Goal: Information Seeking & Learning: Check status

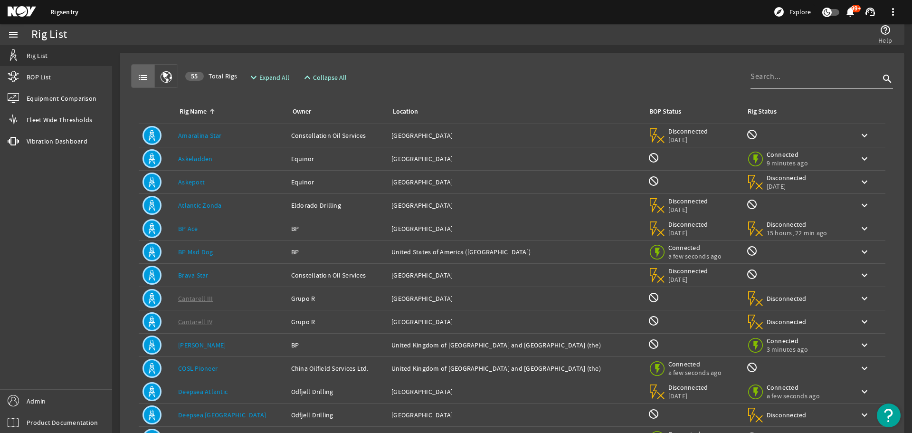
click at [118, 155] on rigsentry-mat-card "list 55 Total Rigs expand_more Expand All expand_less Collapse All search Rig N…" at bounding box center [512, 285] width 800 height 481
click at [217, 159] on div "Rig Name: Askeladden" at bounding box center [230, 158] width 105 height 9
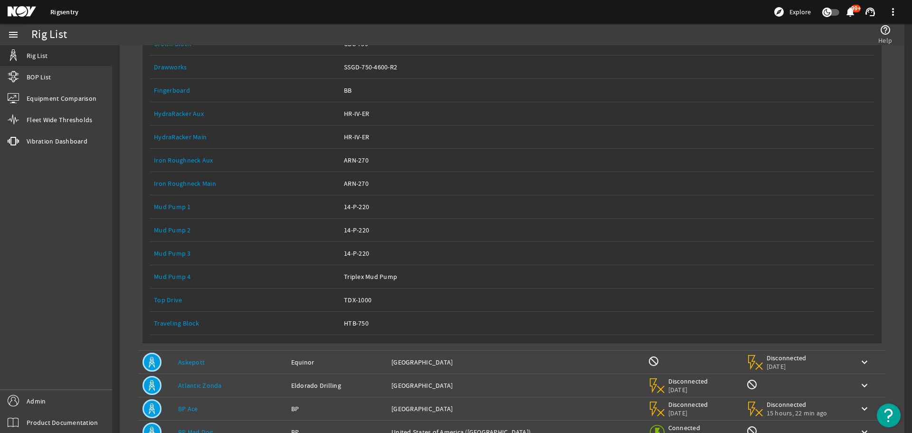
scroll to position [190, 0]
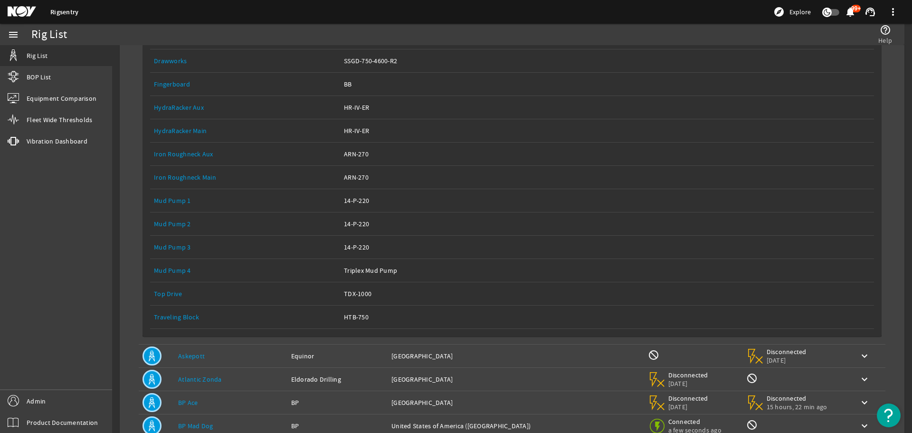
click at [169, 293] on link "Top Drive" at bounding box center [168, 293] width 28 height 9
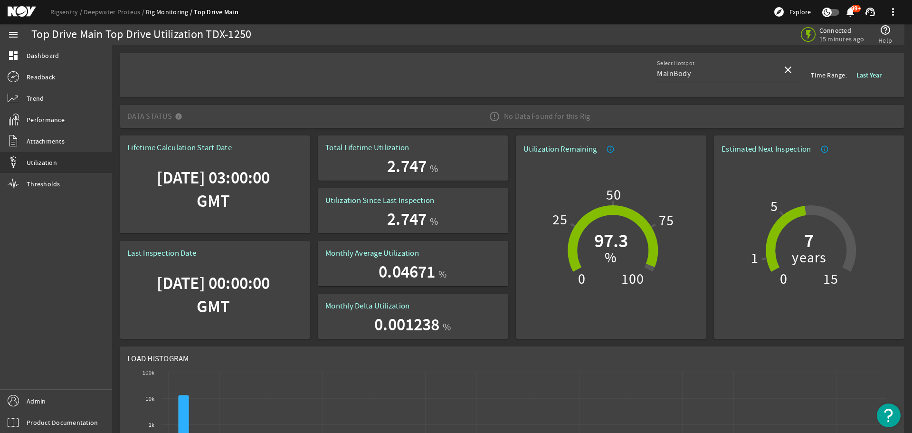
drag, startPoint x: 125, startPoint y: 119, endPoint x: 254, endPoint y: 116, distance: 128.7
click at [230, 117] on mat-expansion-panel-header "Data Status No Data Found for this Rig" at bounding box center [512, 116] width 785 height 23
click at [436, 125] on span "Data Status No Data Found for this Rig" at bounding box center [510, 116] width 766 height 27
click at [464, 115] on span "Data Status No Data Found for this Rig" at bounding box center [510, 116] width 766 height 27
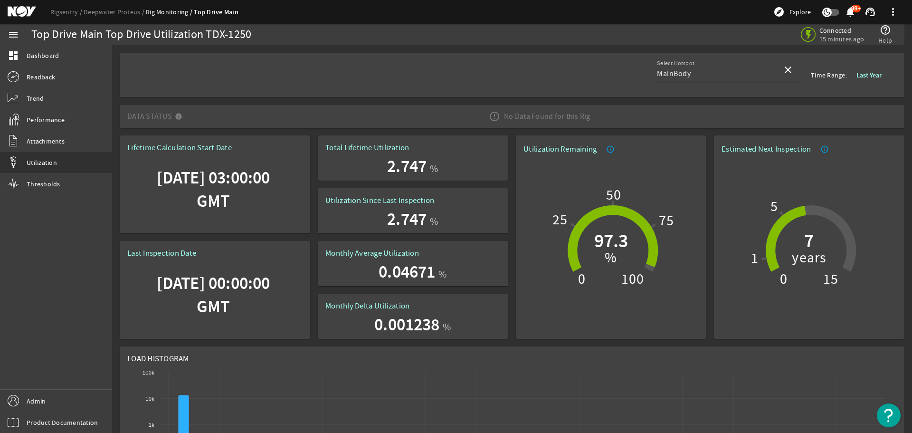
click at [481, 115] on div "No Data Found for this Rig" at bounding box center [539, 116] width 117 height 27
drag, startPoint x: 599, startPoint y: 118, endPoint x: 517, endPoint y: 114, distance: 82.3
click at [517, 114] on span "Data Status No Data Found for this Rig" at bounding box center [510, 116] width 766 height 27
click at [547, 118] on div "No Data Found for this Rig" at bounding box center [539, 116] width 117 height 27
drag, startPoint x: 541, startPoint y: 115, endPoint x: 517, endPoint y: 118, distance: 24.3
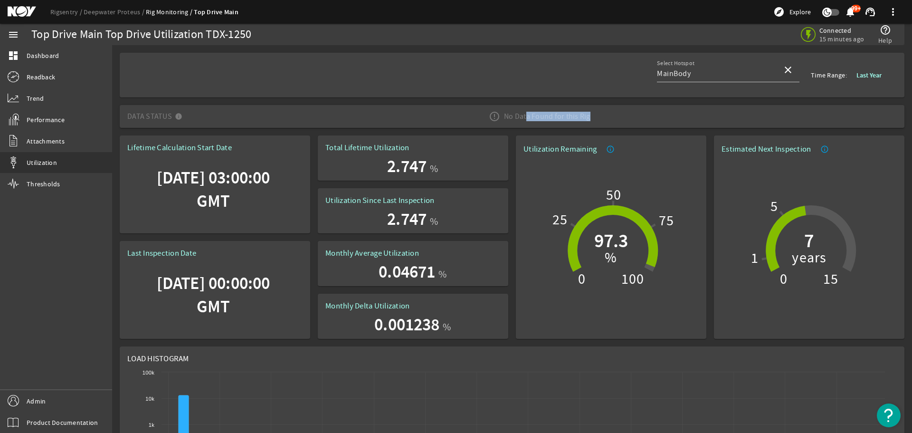
click at [517, 118] on div "No Data Found for this Rig" at bounding box center [539, 116] width 117 height 27
click at [516, 118] on div "No Data Found for this Rig" at bounding box center [539, 116] width 117 height 27
drag, startPoint x: 124, startPoint y: 117, endPoint x: 172, endPoint y: 115, distance: 48.0
click at [172, 115] on mat-expansion-panel-header "Data Status No Data Found for this Rig" at bounding box center [512, 116] width 785 height 23
click at [514, 116] on div "No Data Found for this Rig" at bounding box center [539, 116] width 117 height 27
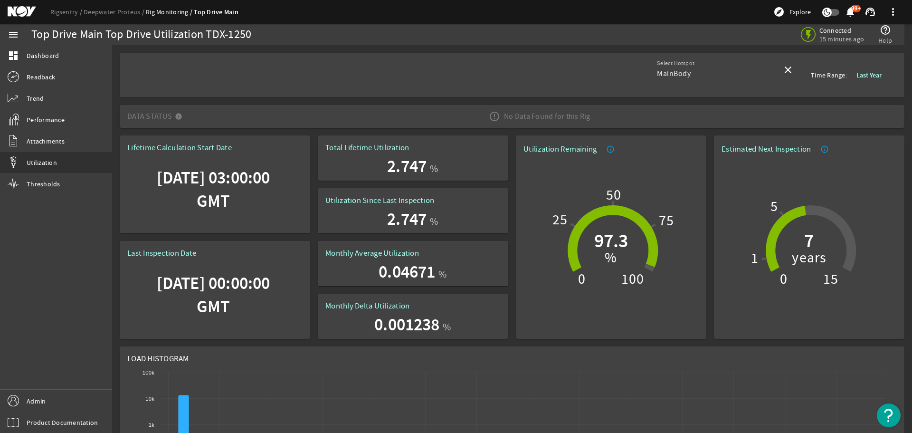
click at [505, 116] on div "No Data Found for this Rig" at bounding box center [539, 116] width 117 height 27
click at [504, 116] on div "No Data Found for this Rig" at bounding box center [539, 116] width 117 height 27
click at [501, 116] on div "No Data Found for this Rig" at bounding box center [539, 116] width 117 height 27
drag, startPoint x: 126, startPoint y: 115, endPoint x: 577, endPoint y: 117, distance: 450.8
click at [577, 117] on mat-expansion-panel-header "Data Status No Data Found for this Rig" at bounding box center [512, 116] width 785 height 23
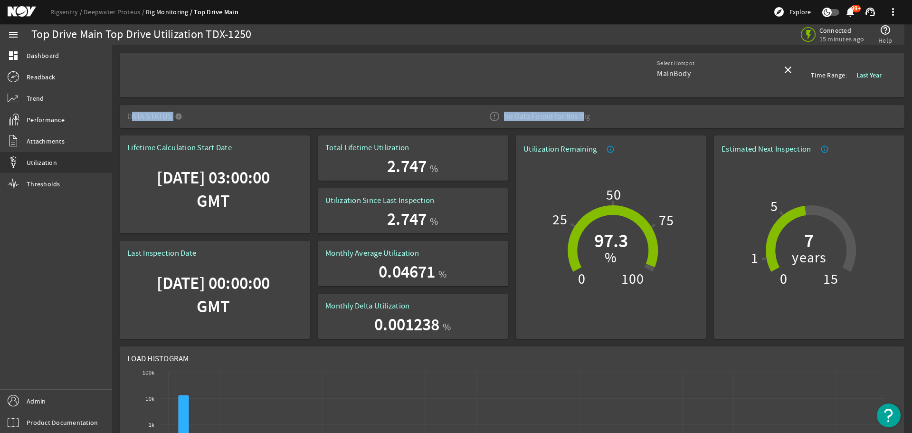
click at [586, 118] on div "No Data Found for this Rig" at bounding box center [539, 116] width 117 height 27
drag, startPoint x: 523, startPoint y: 121, endPoint x: 629, endPoint y: 123, distance: 106.4
click at [629, 123] on span "Data Status No Data Found for this Rig" at bounding box center [510, 116] width 766 height 27
click at [612, 118] on span "Data Status No Data Found for this Rig" at bounding box center [510, 116] width 766 height 27
click at [157, 119] on mat-panel-title "Data Status" at bounding box center [156, 116] width 59 height 27
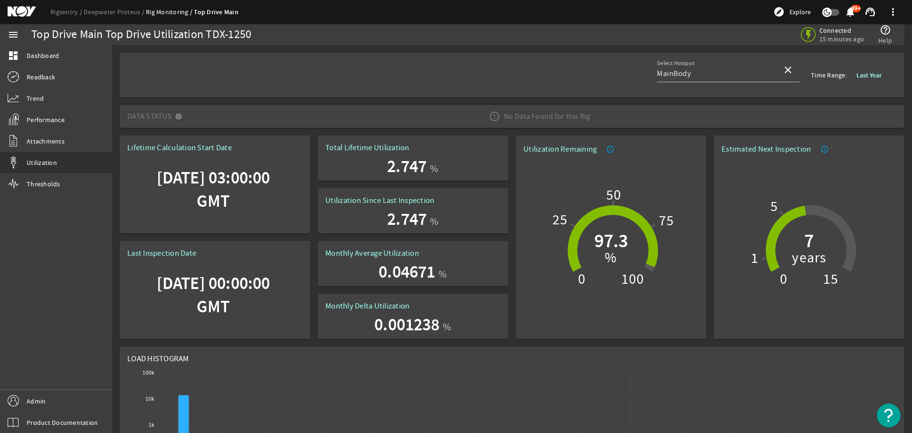
click at [117, 121] on rigsentry-sensor-data-status-container "Data Status No Data Found for this Rig" at bounding box center [512, 116] width 792 height 23
drag, startPoint x: 128, startPoint y: 119, endPoint x: 180, endPoint y: 119, distance: 52.7
click at [180, 119] on mat-panel-title "Data Status" at bounding box center [156, 116] width 59 height 27
click at [191, 117] on span "Data Status No Data Found for this Rig" at bounding box center [510, 116] width 766 height 27
drag, startPoint x: 127, startPoint y: 117, endPoint x: 168, endPoint y: 117, distance: 41.3
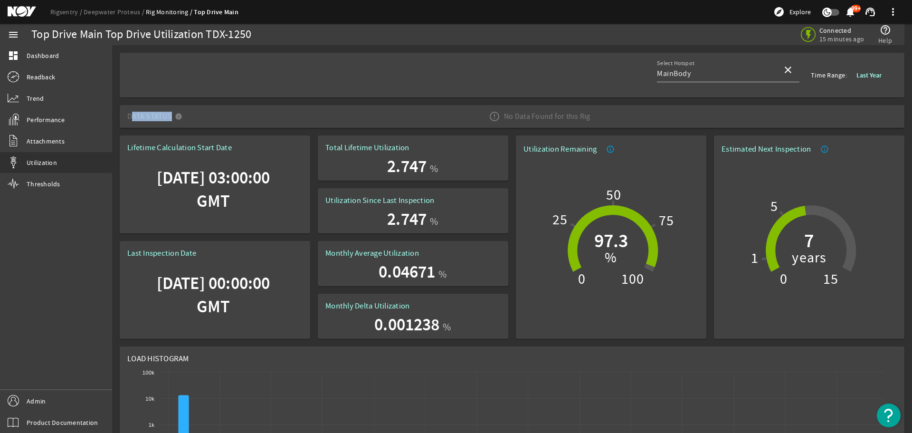
click at [168, 117] on mat-expansion-panel-header "Data Status No Data Found for this Rig" at bounding box center [512, 116] width 785 height 23
click at [169, 117] on mat-panel-title "Data Status" at bounding box center [156, 116] width 59 height 27
drag, startPoint x: 506, startPoint y: 116, endPoint x: 596, endPoint y: 115, distance: 89.3
click at [589, 115] on div "No Data Found for this Rig" at bounding box center [539, 116] width 117 height 27
click at [596, 115] on span "Data Status No Data Found for this Rig" at bounding box center [510, 116] width 766 height 27
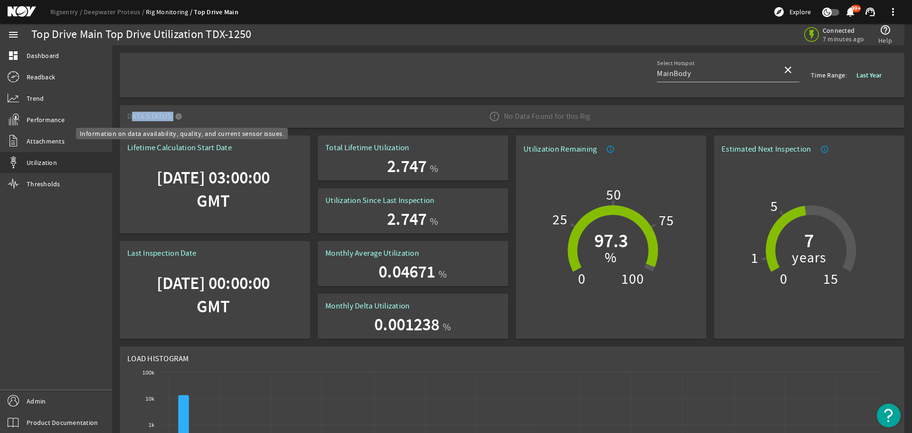
drag, startPoint x: 127, startPoint y: 114, endPoint x: 178, endPoint y: 117, distance: 50.9
click at [178, 117] on mat-expansion-panel-header "Data Status No Data Found for this Rig" at bounding box center [512, 116] width 785 height 23
click at [178, 117] on mat-icon at bounding box center [180, 118] width 11 height 11
click at [257, 120] on span "Data Status No Data Found for this Rig" at bounding box center [510, 116] width 766 height 27
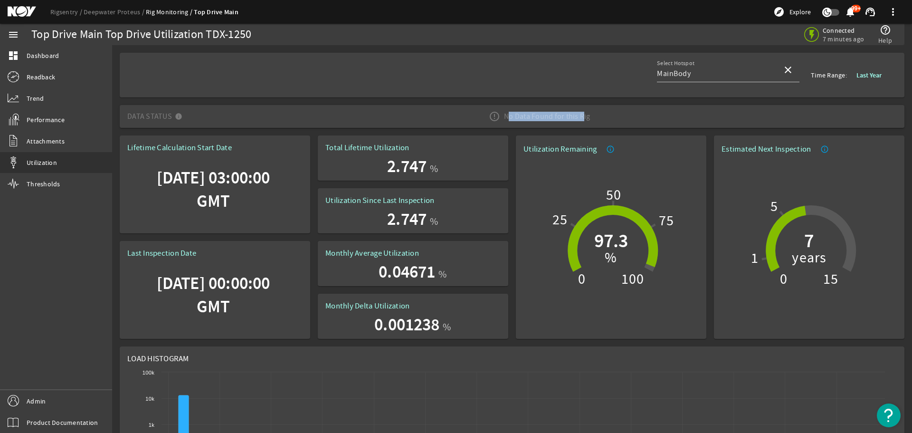
drag, startPoint x: 505, startPoint y: 118, endPoint x: 577, endPoint y: 117, distance: 71.7
click at [577, 117] on div "No Data Found for this Rig" at bounding box center [539, 116] width 117 height 27
click at [591, 117] on div "No Data Found for this Rig" at bounding box center [539, 116] width 117 height 27
drag, startPoint x: 133, startPoint y: 118, endPoint x: 591, endPoint y: 114, distance: 457.9
click at [591, 114] on span "Data Status No Data Found for this Rig" at bounding box center [510, 116] width 766 height 27
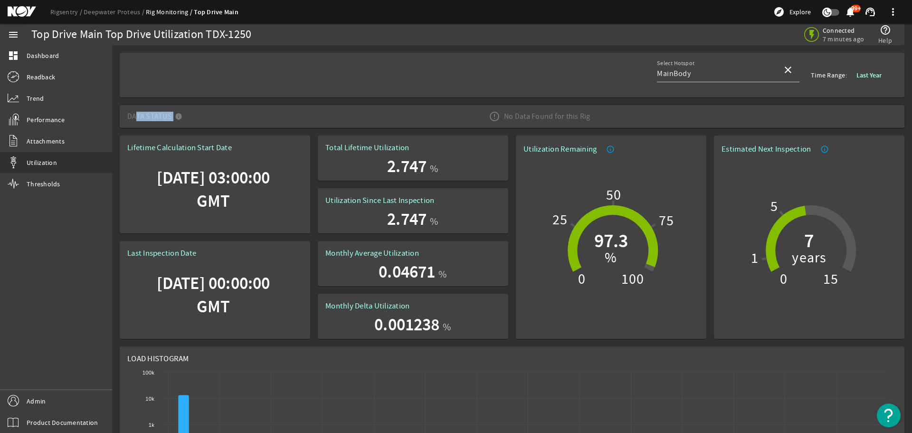
click at [591, 115] on div "No Data Found for this Rig" at bounding box center [539, 116] width 117 height 27
drag, startPoint x: 552, startPoint y: 118, endPoint x: 172, endPoint y: 112, distance: 379.6
click at [177, 112] on span "Data Status No Data Found for this Rig" at bounding box center [510, 116] width 766 height 27
click at [147, 113] on mat-panel-title "Data Status" at bounding box center [156, 116] width 59 height 27
drag, startPoint x: 125, startPoint y: 118, endPoint x: 587, endPoint y: 115, distance: 462.2
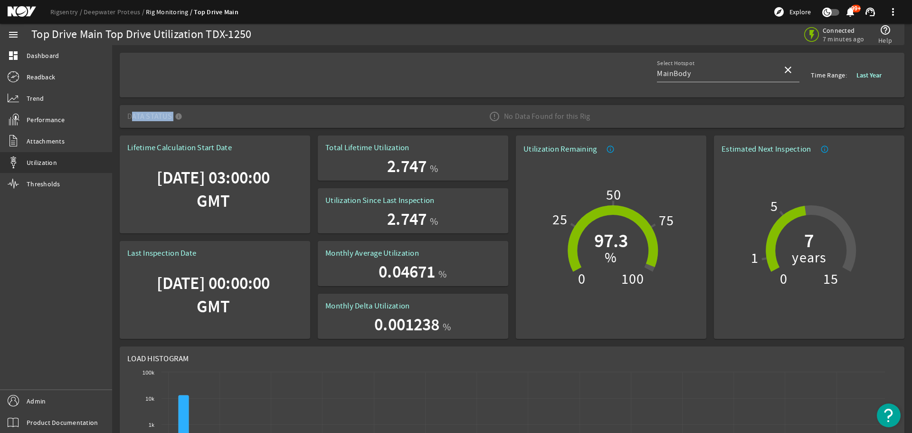
click at [587, 115] on mat-expansion-panel-header "Data Status No Data Found for this Rig" at bounding box center [512, 116] width 785 height 23
click at [587, 115] on div "No Data Found for this Rig" at bounding box center [539, 116] width 117 height 27
drag, startPoint x: 127, startPoint y: 118, endPoint x: 170, endPoint y: 116, distance: 42.3
click at [170, 116] on mat-panel-title "Data Status" at bounding box center [156, 116] width 59 height 27
click at [203, 115] on span "Data Status No Data Found for this Rig" at bounding box center [510, 116] width 766 height 27
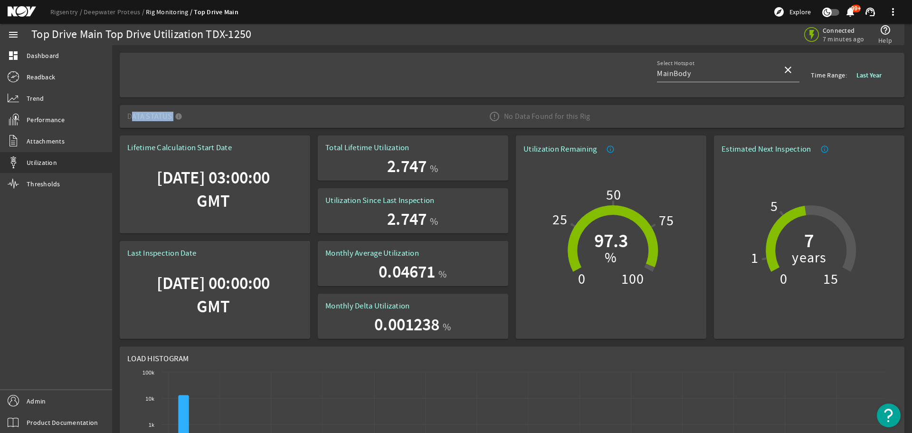
drag, startPoint x: 127, startPoint y: 115, endPoint x: 391, endPoint y: 110, distance: 264.1
click at [390, 110] on span "Data Status No Data Found for this Rig" at bounding box center [510, 116] width 766 height 27
click at [502, 117] on div "No Data Found for this Rig" at bounding box center [539, 116] width 117 height 27
drag, startPoint x: 588, startPoint y: 116, endPoint x: 513, endPoint y: 116, distance: 75.0
click at [513, 116] on div "No Data Found for this Rig" at bounding box center [539, 116] width 117 height 27
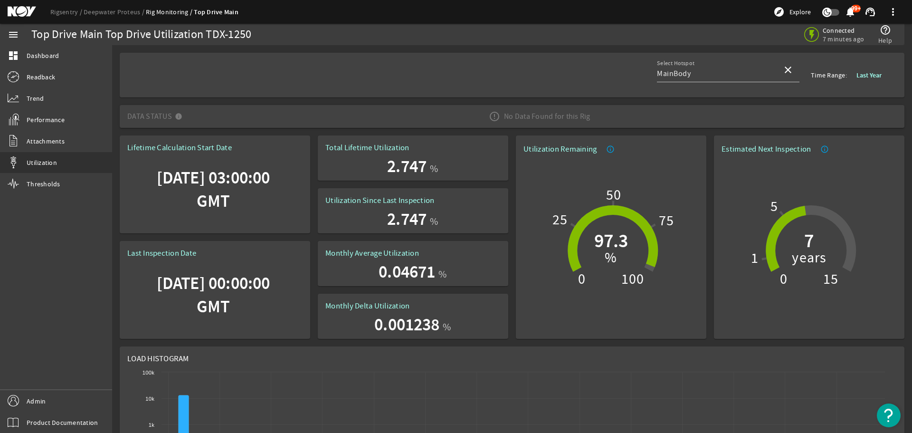
click at [534, 116] on div "No Data Found for this Rig" at bounding box center [539, 116] width 117 height 27
click at [585, 114] on div "No Data Found for this Rig" at bounding box center [539, 116] width 117 height 27
click at [512, 119] on div "No Data Found for this Rig" at bounding box center [539, 116] width 117 height 27
drag, startPoint x: 503, startPoint y: 117, endPoint x: 569, endPoint y: 116, distance: 65.5
click at [564, 116] on div "No Data Found for this Rig" at bounding box center [539, 116] width 117 height 27
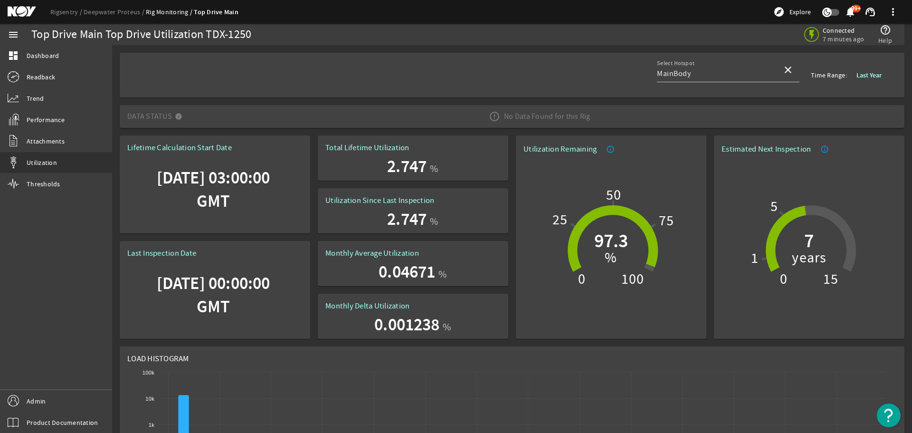
click at [576, 116] on div "No Data Found for this Rig" at bounding box center [539, 116] width 117 height 27
drag, startPoint x: 496, startPoint y: 116, endPoint x: 578, endPoint y: 116, distance: 82.2
click at [575, 116] on div "No Data Found for this Rig" at bounding box center [539, 116] width 117 height 27
click at [579, 116] on div "No Data Found for this Rig" at bounding box center [539, 116] width 117 height 27
click at [518, 116] on div "No Data Found for this Rig" at bounding box center [539, 116] width 117 height 27
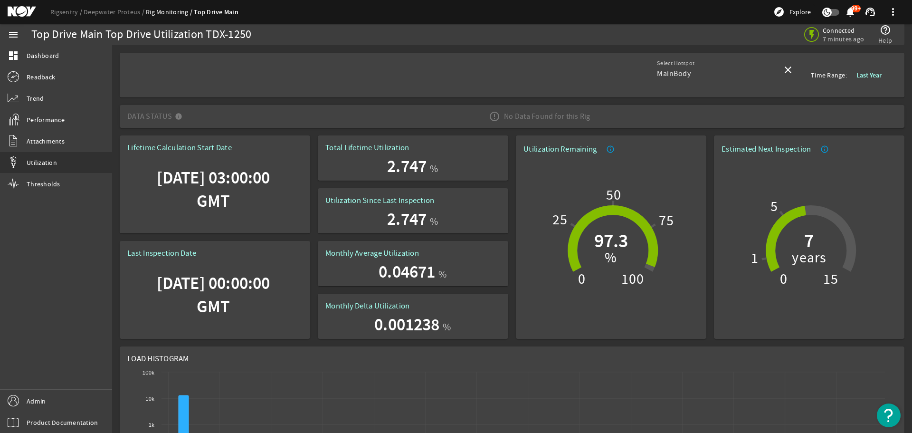
drag, startPoint x: 501, startPoint y: 116, endPoint x: 585, endPoint y: 117, distance: 84.1
click at [585, 117] on div "No Data Found for this Rig" at bounding box center [539, 116] width 117 height 27
click at [502, 114] on div "No Data Found for this Rig" at bounding box center [539, 116] width 117 height 27
drag, startPoint x: 503, startPoint y: 117, endPoint x: 575, endPoint y: 116, distance: 71.7
click at [574, 116] on div "No Data Found for this Rig" at bounding box center [539, 116] width 117 height 27
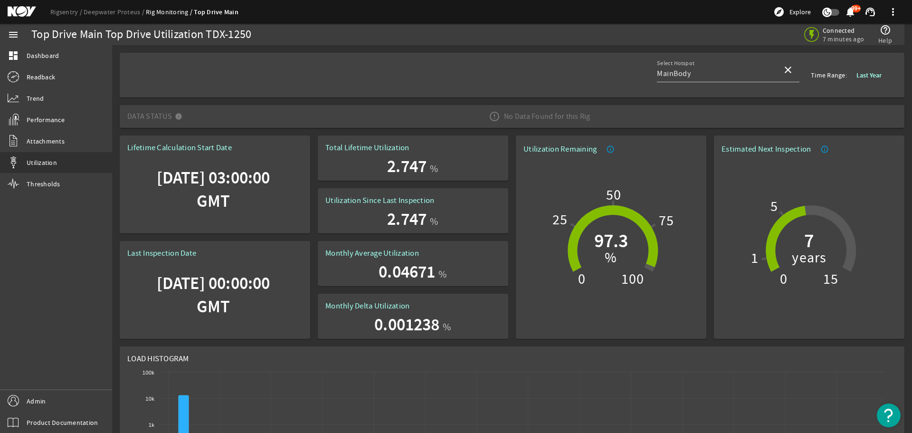
click at [579, 116] on div "No Data Found for this Rig" at bounding box center [539, 116] width 117 height 27
drag, startPoint x: 590, startPoint y: 116, endPoint x: 584, endPoint y: 117, distance: 6.2
click at [584, 117] on div "No Data Found for this Rig" at bounding box center [539, 116] width 117 height 27
click at [586, 117] on div "No Data Found for this Rig" at bounding box center [539, 116] width 117 height 27
drag, startPoint x: 596, startPoint y: 118, endPoint x: 591, endPoint y: 117, distance: 5.2
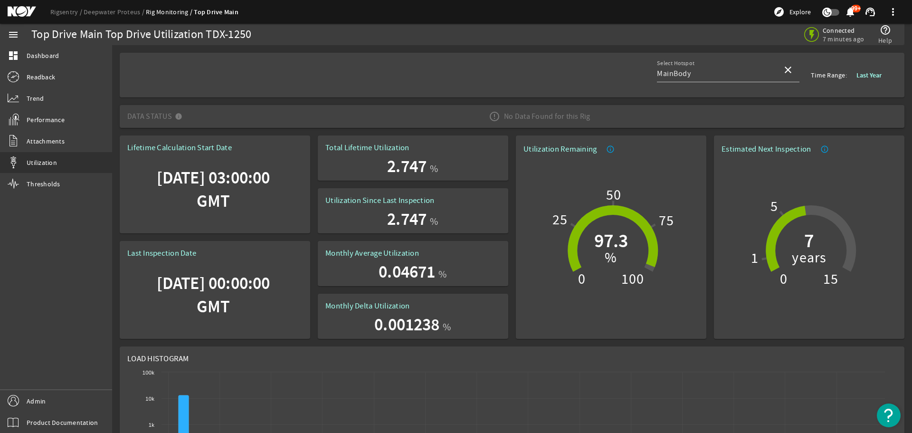
click at [587, 117] on span "Data Status No Data Found for this Rig" at bounding box center [510, 116] width 766 height 27
click at [591, 117] on div "No Data Found for this Rig" at bounding box center [539, 116] width 117 height 27
drag, startPoint x: 502, startPoint y: 119, endPoint x: 585, endPoint y: 115, distance: 83.7
click at [585, 115] on div "No Data Found for this Rig" at bounding box center [539, 116] width 117 height 27
click at [588, 115] on div "No Data Found for this Rig" at bounding box center [539, 116] width 117 height 27
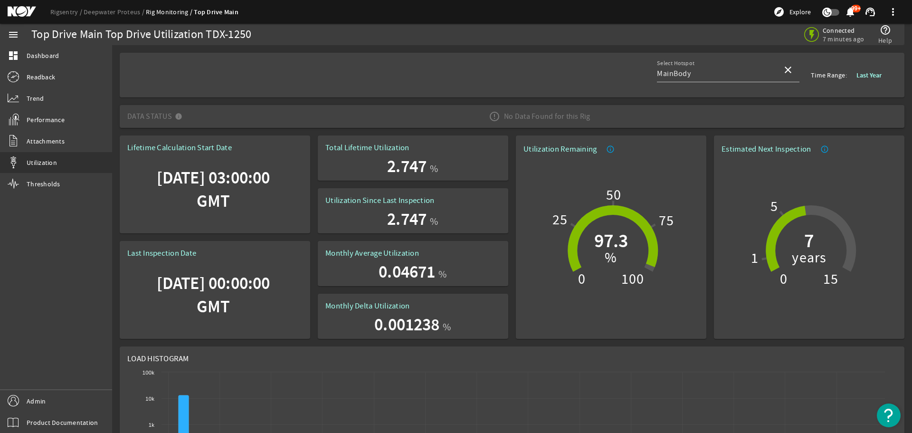
drag, startPoint x: 501, startPoint y: 118, endPoint x: 588, endPoint y: 118, distance: 86.9
click at [588, 118] on div "No Data Found for this Rig" at bounding box center [539, 116] width 117 height 27
click at [586, 118] on div "No Data Found for this Rig" at bounding box center [539, 116] width 117 height 27
click at [585, 113] on div "No Data Found for this Rig" at bounding box center [539, 116] width 117 height 27
drag, startPoint x: 130, startPoint y: 116, endPoint x: 169, endPoint y: 115, distance: 39.0
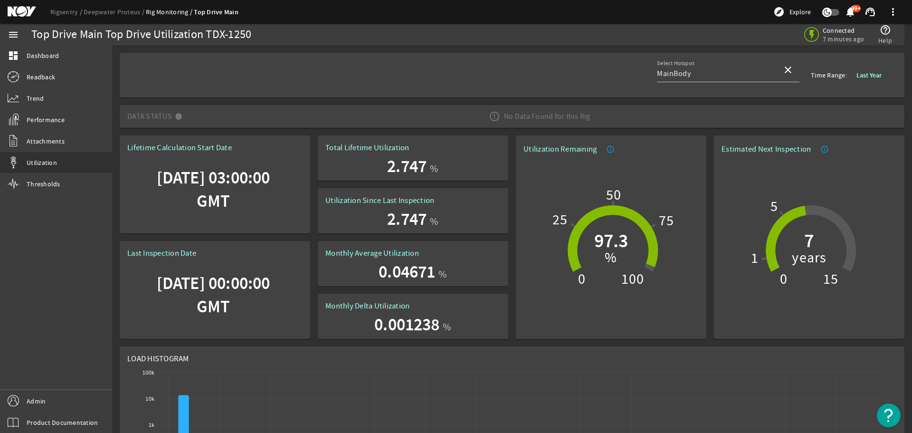
click at [169, 115] on mat-panel-title "Data Status" at bounding box center [156, 116] width 59 height 27
drag, startPoint x: 128, startPoint y: 117, endPoint x: 171, endPoint y: 117, distance: 42.7
click at [171, 117] on mat-panel-title "Data Status" at bounding box center [156, 116] width 59 height 27
click at [200, 119] on span "Data Status No Data Found for this Rig" at bounding box center [510, 116] width 766 height 27
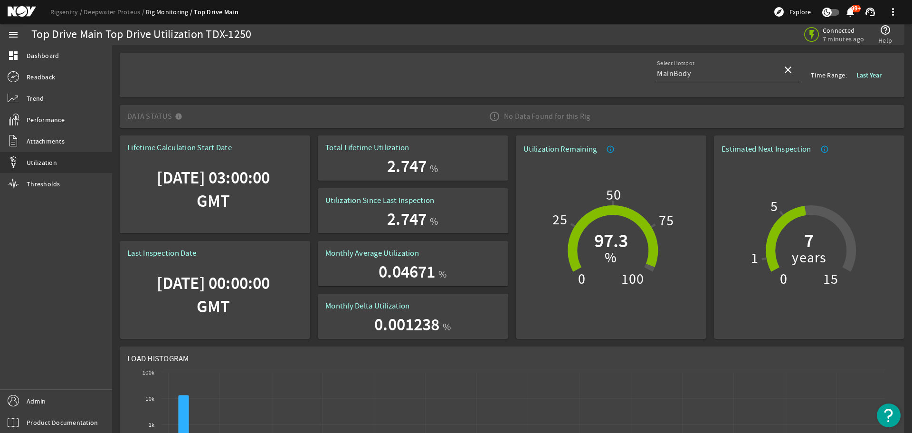
click at [118, 120] on rigsentry-sensor-data-status-container "Data Status No Data Found for this Rig" at bounding box center [512, 116] width 792 height 23
drag, startPoint x: 126, startPoint y: 116, endPoint x: 177, endPoint y: 118, distance: 50.4
click at [176, 118] on mat-expansion-panel-header "Data Status No Data Found for this Rig" at bounding box center [512, 116] width 785 height 23
click at [187, 118] on span "Data Status No Data Found for this Rig" at bounding box center [510, 116] width 766 height 27
drag, startPoint x: 125, startPoint y: 114, endPoint x: 583, endPoint y: 117, distance: 457.9
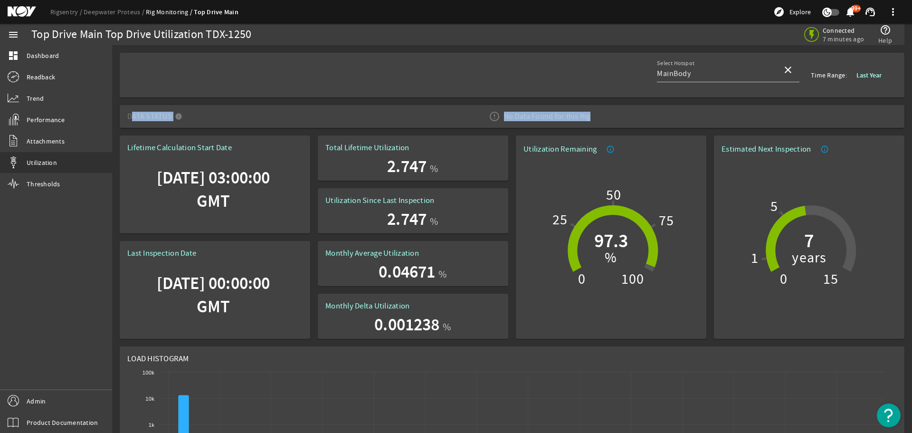
click at [583, 117] on mat-expansion-panel-header "Data Status No Data Found for this Rig" at bounding box center [512, 116] width 785 height 23
click at [587, 116] on div "No Data Found for this Rig" at bounding box center [539, 116] width 117 height 27
drag, startPoint x: 590, startPoint y: 116, endPoint x: 128, endPoint y: 117, distance: 462.1
click at [128, 117] on span "Data Status No Data Found for this Rig" at bounding box center [510, 116] width 766 height 27
click at [594, 109] on span "Data Status No Data Found for this Rig" at bounding box center [510, 116] width 766 height 27
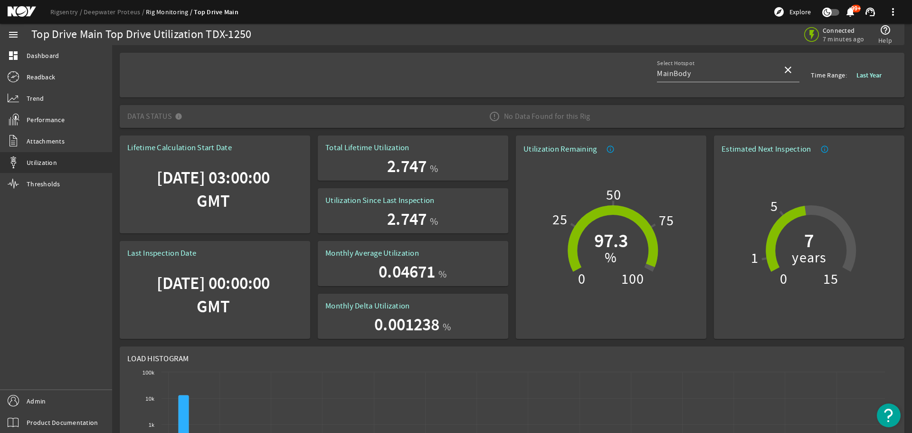
click at [585, 118] on div "No Data Found for this Rig" at bounding box center [539, 116] width 117 height 27
click at [589, 118] on div "No Data Found for this Rig" at bounding box center [539, 116] width 117 height 27
drag, startPoint x: 126, startPoint y: 118, endPoint x: 587, endPoint y: 117, distance: 460.2
click at [587, 117] on mat-expansion-panel-header "Data Status No Data Found for this Rig" at bounding box center [512, 116] width 785 height 23
click at [592, 117] on div "No Data Found for this Rig" at bounding box center [539, 116] width 117 height 27
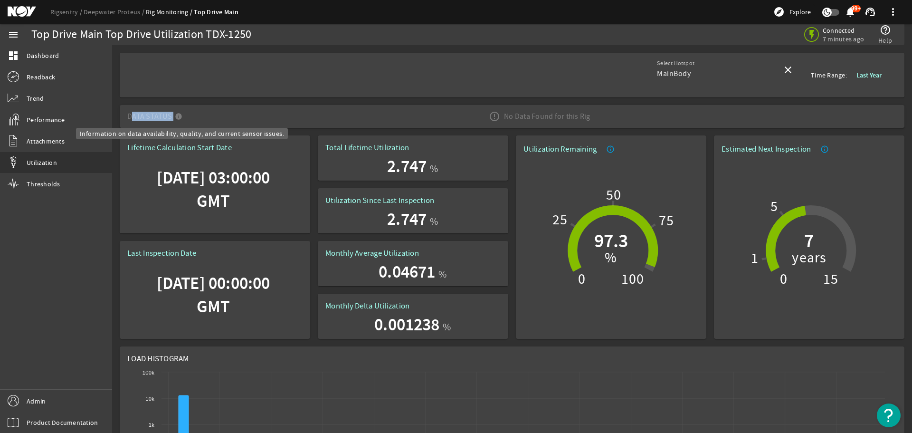
drag, startPoint x: 149, startPoint y: 117, endPoint x: 178, endPoint y: 116, distance: 29.0
click at [178, 116] on mat-panel-title "Data Status" at bounding box center [156, 116] width 59 height 27
click at [197, 116] on span "Data Status No Data Found for this Rig" at bounding box center [510, 116] width 766 height 27
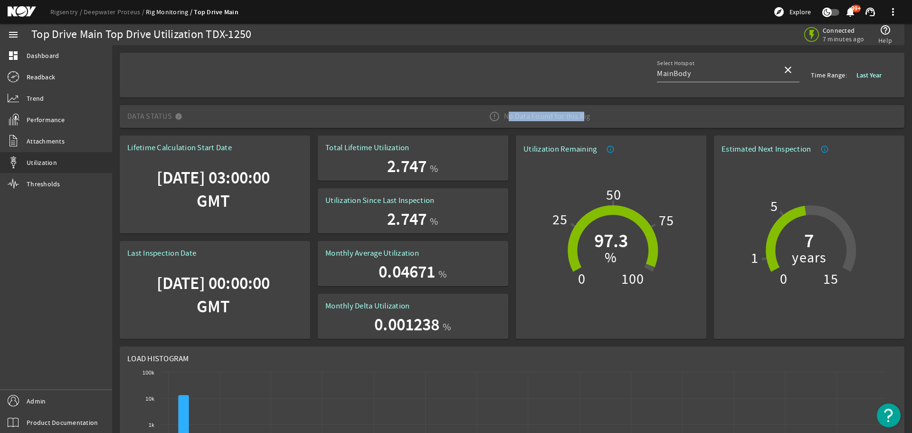
drag, startPoint x: 499, startPoint y: 116, endPoint x: 583, endPoint y: 118, distance: 84.1
click at [578, 118] on div "No Data Found for this Rig" at bounding box center [539, 116] width 117 height 27
click at [583, 118] on div "No Data Found for this Rig" at bounding box center [539, 116] width 117 height 27
drag, startPoint x: 591, startPoint y: 117, endPoint x: 193, endPoint y: 112, distance: 398.5
click at [217, 117] on span "Data Status No Data Found for this Rig" at bounding box center [510, 116] width 766 height 27
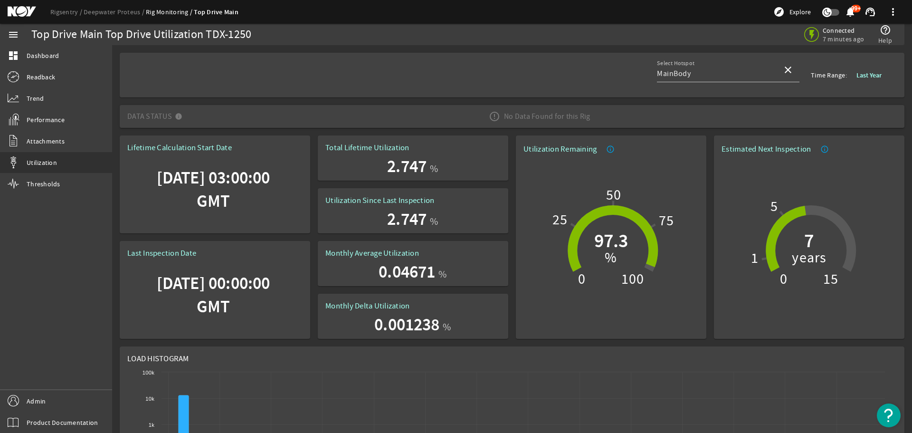
click at [174, 111] on mat-panel-title "Data Status" at bounding box center [156, 116] width 59 height 27
drag, startPoint x: 125, startPoint y: 118, endPoint x: 583, endPoint y: 117, distance: 457.9
click at [583, 117] on mat-expansion-panel-header "Data Status No Data Found for this Rig" at bounding box center [512, 116] width 785 height 23
click at [583, 117] on div "No Data Found for this Rig" at bounding box center [539, 116] width 117 height 27
drag, startPoint x: 125, startPoint y: 119, endPoint x: 520, endPoint y: 121, distance: 394.7
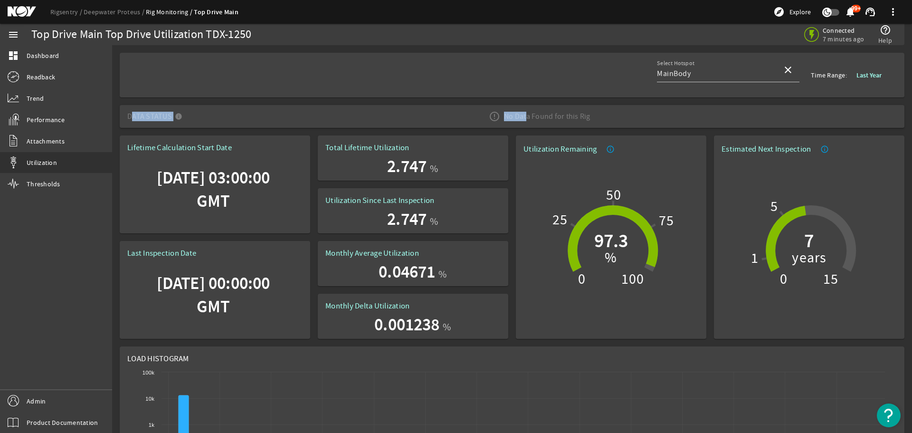
click at [520, 121] on mat-expansion-panel-header "Data Status No Data Found for this Rig" at bounding box center [512, 116] width 785 height 23
click at [552, 121] on div "No Data Found for this Rig" at bounding box center [539, 116] width 117 height 27
click at [503, 118] on div "No Data Found for this Rig" at bounding box center [539, 116] width 117 height 27
click at [502, 118] on div "No Data Found for this Rig" at bounding box center [539, 116] width 117 height 27
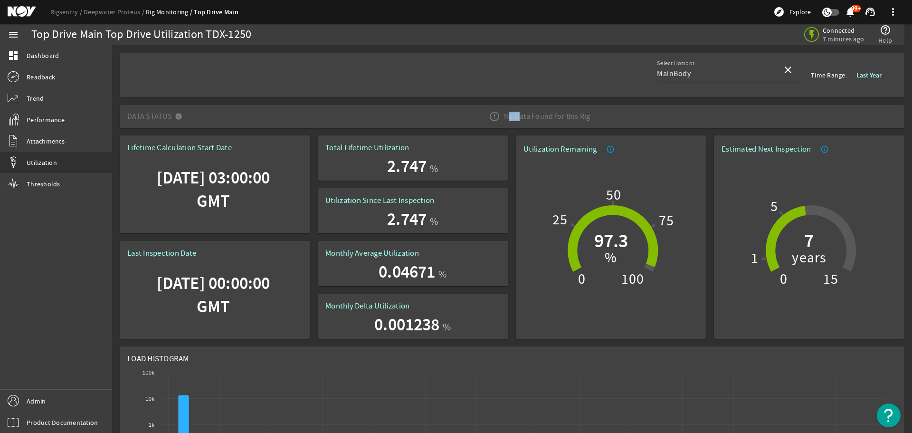
click at [502, 118] on div "No Data Found for this Rig" at bounding box center [539, 116] width 117 height 27
click at [501, 118] on div "No Data Found for this Rig" at bounding box center [539, 116] width 117 height 27
drag, startPoint x: 125, startPoint y: 118, endPoint x: 192, endPoint y: 116, distance: 67.0
click at [192, 116] on mat-expansion-panel-header "Data Status No Data Found for this Rig" at bounding box center [512, 116] width 785 height 23
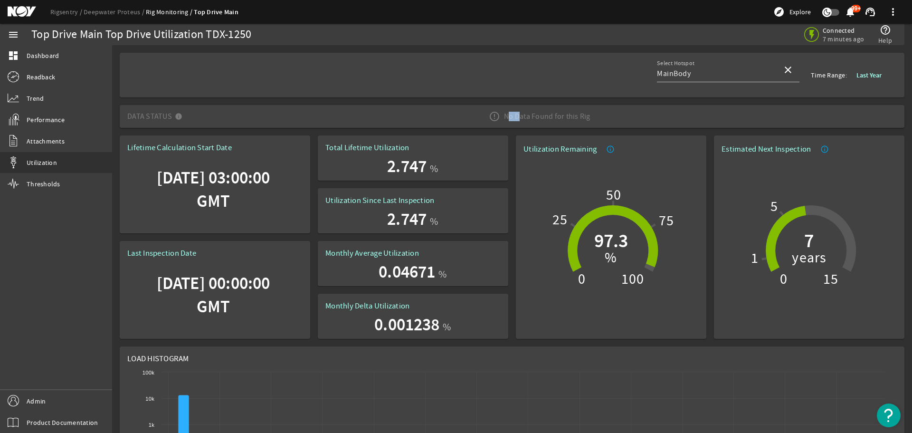
click at [193, 116] on span "Data Status No Data Found for this Rig" at bounding box center [510, 116] width 766 height 27
click at [522, 114] on div "No Data Found for this Rig" at bounding box center [539, 116] width 117 height 27
click at [524, 113] on div "No Data Found for this Rig" at bounding box center [539, 116] width 117 height 27
click at [551, 119] on div "No Data Found for this Rig" at bounding box center [539, 116] width 117 height 27
drag, startPoint x: 130, startPoint y: 118, endPoint x: 187, endPoint y: 114, distance: 57.1
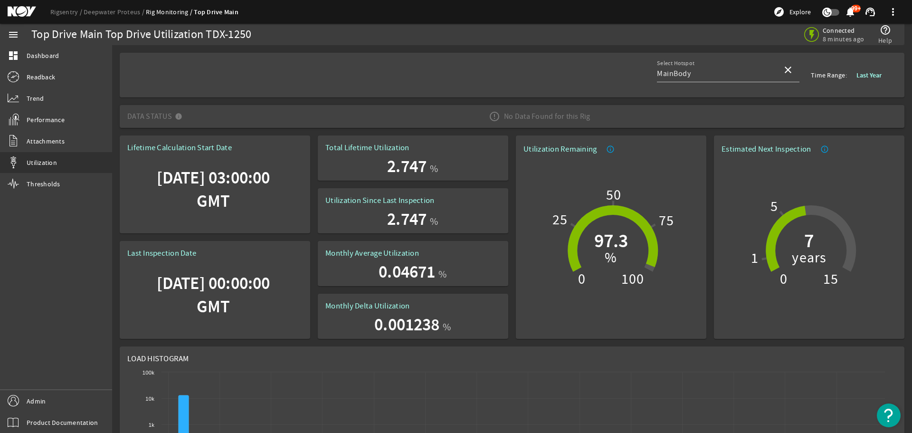
click at [187, 114] on span "Data Status No Data Found for this Rig" at bounding box center [510, 116] width 766 height 27
drag, startPoint x: 128, startPoint y: 115, endPoint x: 584, endPoint y: 118, distance: 455.5
click at [584, 118] on span "Data Status No Data Found for this Rig" at bounding box center [510, 116] width 766 height 27
click at [586, 117] on div "No Data Found for this Rig" at bounding box center [539, 116] width 117 height 27
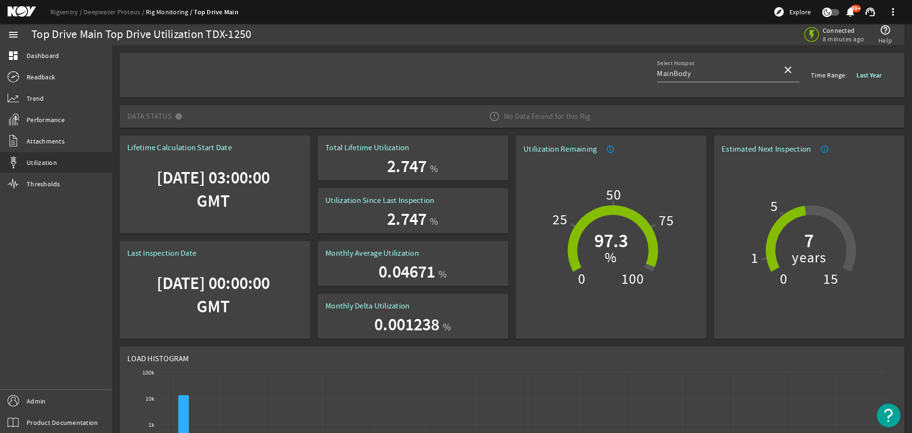
click at [586, 117] on div "No Data Found for this Rig" at bounding box center [539, 116] width 117 height 27
click at [201, 109] on span "Data Status No Data Found for this Rig" at bounding box center [510, 116] width 766 height 27
click at [250, 114] on span "Data Status No Data Found for this Rig" at bounding box center [510, 116] width 766 height 27
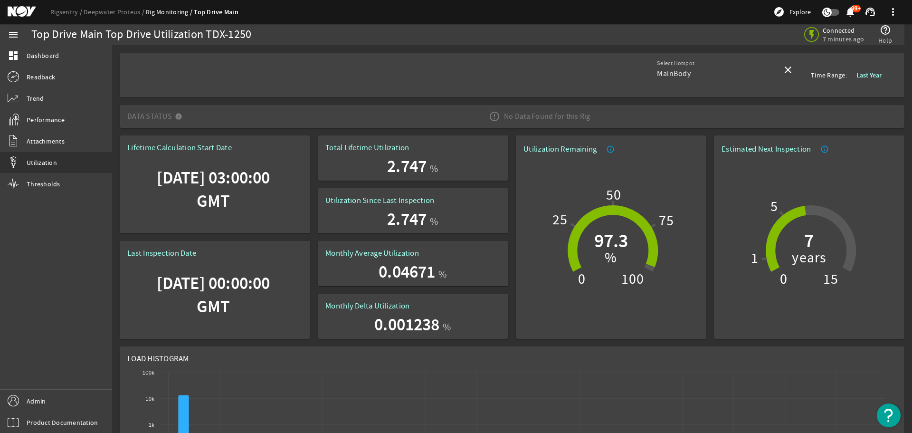
drag, startPoint x: 502, startPoint y: 116, endPoint x: 585, endPoint y: 117, distance: 82.7
click at [585, 117] on div "No Data Found for this Rig" at bounding box center [539, 116] width 117 height 27
click at [133, 118] on mat-panel-title "Data Status" at bounding box center [156, 116] width 59 height 27
drag, startPoint x: 126, startPoint y: 116, endPoint x: 585, endPoint y: 116, distance: 459.3
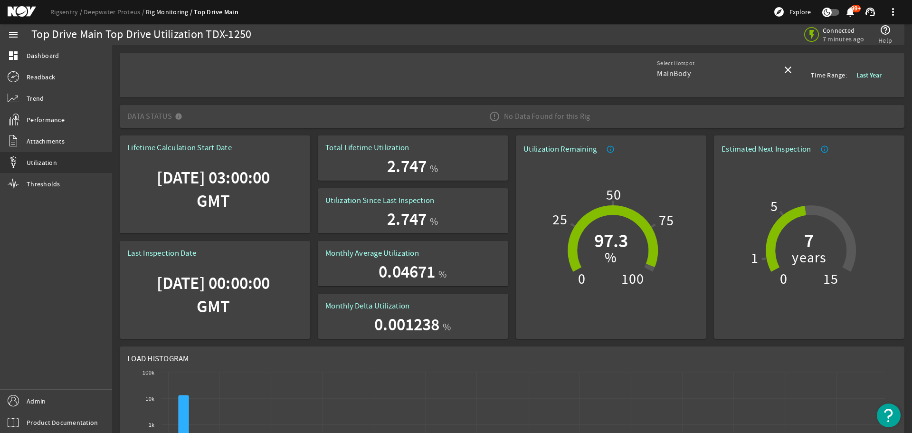
click at [585, 116] on mat-expansion-panel-header "Data Status No Data Found for this Rig" at bounding box center [512, 116] width 785 height 23
click at [585, 116] on div "No Data Found for this Rig" at bounding box center [539, 116] width 117 height 27
drag, startPoint x: 501, startPoint y: 118, endPoint x: 587, endPoint y: 116, distance: 86.0
click at [584, 116] on div "No Data Found for this Rig" at bounding box center [539, 116] width 117 height 27
click at [587, 116] on div "No Data Found for this Rig" at bounding box center [539, 116] width 117 height 27
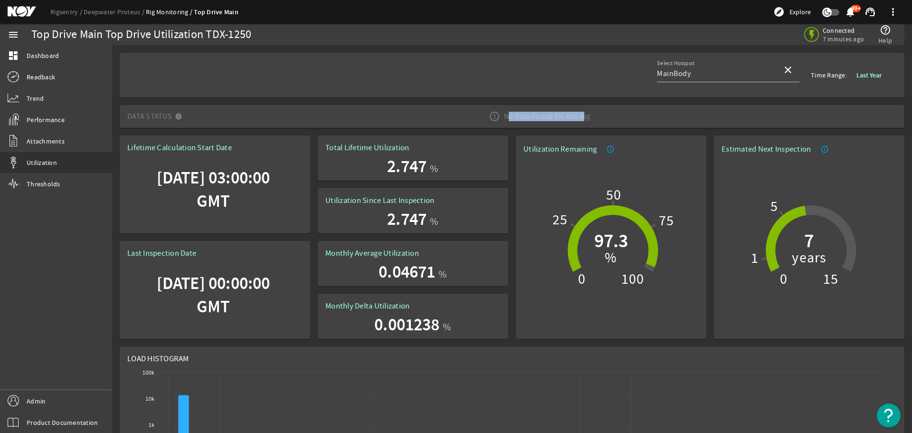
drag, startPoint x: 503, startPoint y: 118, endPoint x: 575, endPoint y: 117, distance: 72.7
click at [575, 117] on div "No Data Found for this Rig" at bounding box center [539, 116] width 117 height 27
click at [578, 117] on div "No Data Found for this Rig" at bounding box center [539, 116] width 117 height 27
drag, startPoint x: 586, startPoint y: 116, endPoint x: 125, endPoint y: 118, distance: 460.7
click at [125, 118] on mat-expansion-panel-header "Data Status No Data Found for this Rig" at bounding box center [512, 116] width 785 height 23
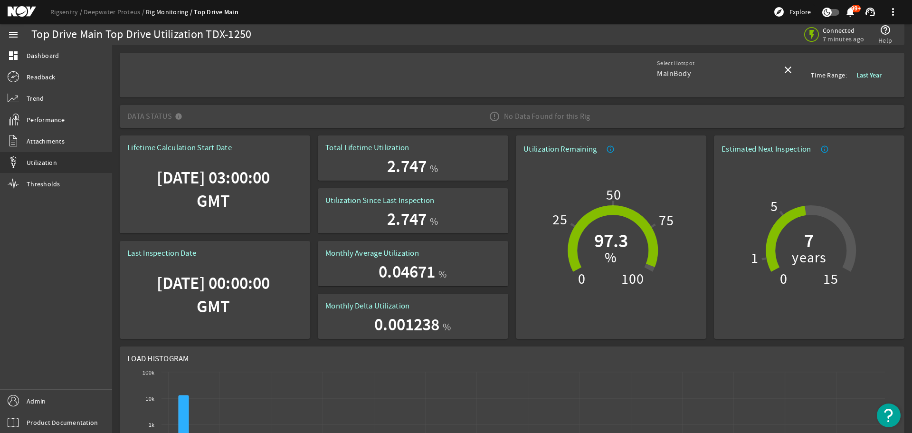
click at [503, 118] on div "No Data Found for this Rig" at bounding box center [539, 116] width 117 height 27
drag, startPoint x: 591, startPoint y: 117, endPoint x: 128, endPoint y: 115, distance: 463.1
click at [128, 115] on span "Data Status No Data Found for this Rig" at bounding box center [510, 116] width 766 height 27
click at [124, 115] on mat-expansion-panel-header "Data Status No Data Found for this Rig" at bounding box center [512, 116] width 785 height 23
click at [529, 122] on div "No Data Found for this Rig" at bounding box center [539, 116] width 117 height 27
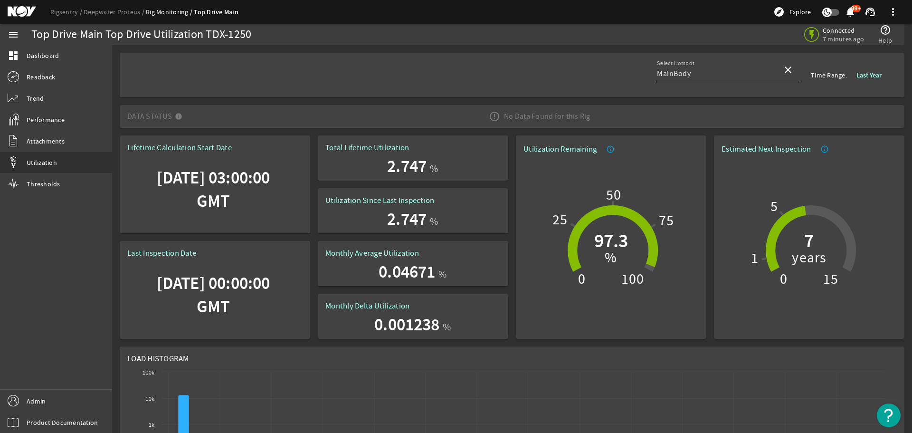
click at [534, 114] on div "No Data Found for this Rig" at bounding box center [539, 116] width 117 height 27
click at [525, 115] on div "No Data Found for this Rig" at bounding box center [539, 116] width 117 height 27
drag, startPoint x: 504, startPoint y: 119, endPoint x: 578, endPoint y: 119, distance: 73.6
click at [578, 119] on div "No Data Found for this Rig" at bounding box center [539, 116] width 117 height 27
click at [579, 118] on div "No Data Found for this Rig" at bounding box center [539, 116] width 117 height 27
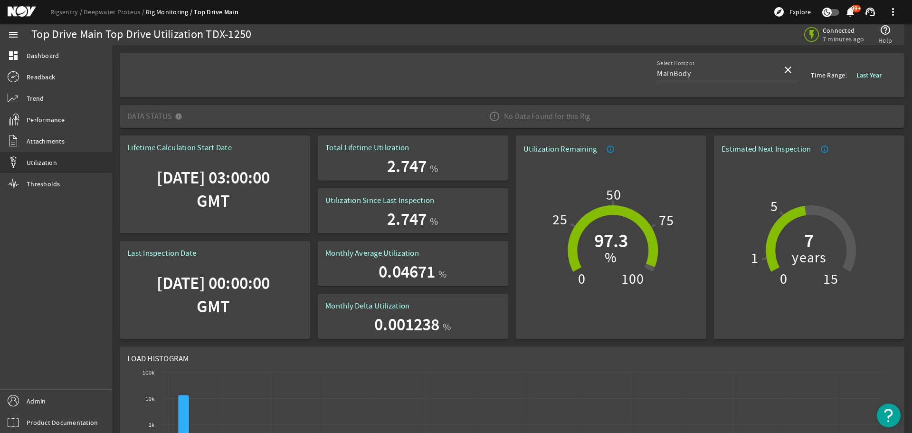
click at [129, 118] on mat-panel-title "Data Status" at bounding box center [156, 116] width 59 height 27
drag, startPoint x: 127, startPoint y: 117, endPoint x: 588, endPoint y: 114, distance: 460.7
click at [588, 114] on mat-expansion-panel-header "Data Status No Data Found for this Rig" at bounding box center [512, 116] width 785 height 23
click at [592, 116] on div "No Data Found for this Rig" at bounding box center [539, 116] width 117 height 27
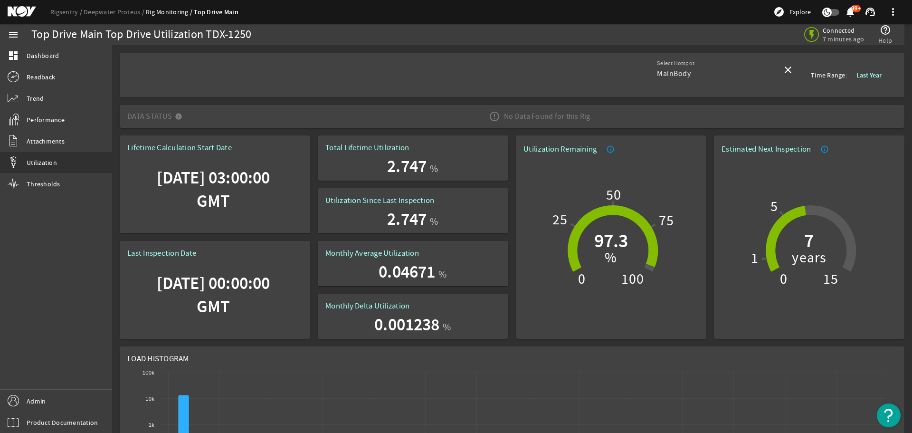
click at [592, 116] on div "No Data Found for this Rig" at bounding box center [539, 116] width 117 height 27
click at [184, 121] on mat-icon at bounding box center [180, 118] width 11 height 11
click at [539, 116] on div "No Data Found for this Rig" at bounding box center [539, 116] width 117 height 27
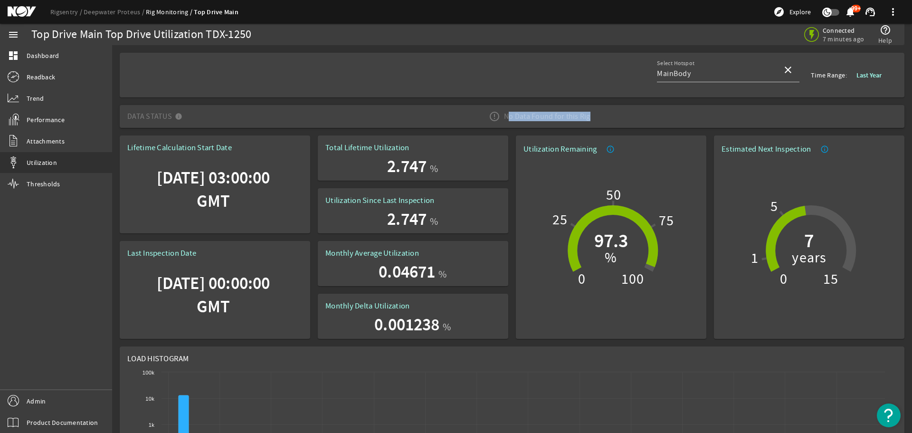
click at [514, 116] on div "No Data Found for this Rig" at bounding box center [539, 116] width 117 height 27
click at [128, 117] on mat-panel-title "Data Status" at bounding box center [156, 116] width 59 height 27
drag, startPoint x: 144, startPoint y: 115, endPoint x: 191, endPoint y: 114, distance: 47.5
click at [190, 114] on mat-expansion-panel-header "Data Status No Data Found for this Rig" at bounding box center [512, 116] width 785 height 23
click at [194, 114] on span "Data Status No Data Found for this Rig" at bounding box center [510, 116] width 766 height 27
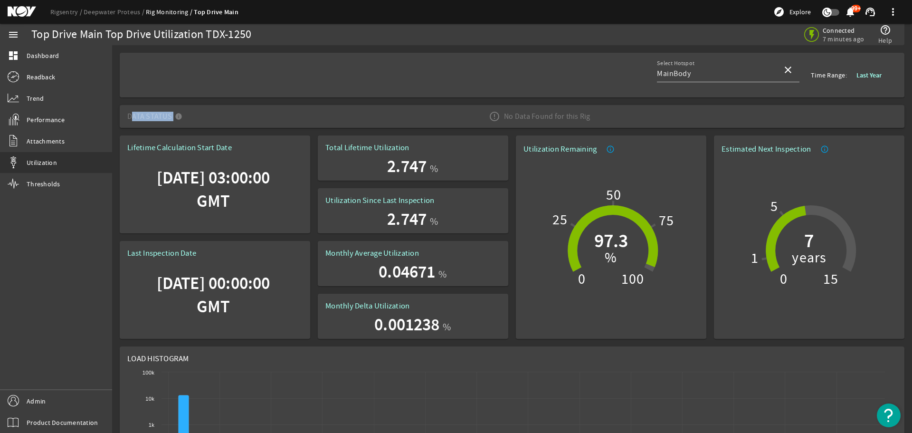
drag, startPoint x: 127, startPoint y: 116, endPoint x: 499, endPoint y: 110, distance: 371.5
click at [498, 110] on span "Data Status No Data Found for this Rig" at bounding box center [510, 116] width 766 height 27
click at [496, 117] on mat-icon at bounding box center [494, 116] width 11 height 11
click at [512, 114] on div "No Data Found for this Rig" at bounding box center [539, 116] width 117 height 27
drag, startPoint x: 598, startPoint y: 119, endPoint x: 150, endPoint y: 113, distance: 448.4
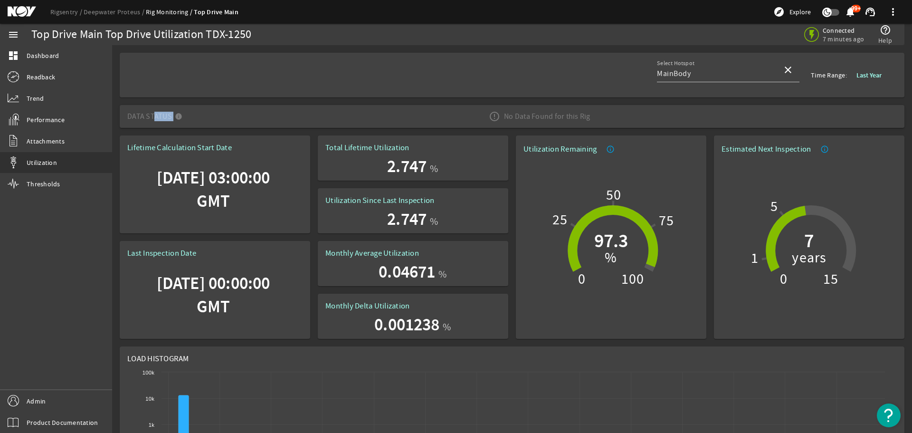
click at [150, 113] on span "Data Status No Data Found for this Rig" at bounding box center [510, 116] width 766 height 27
click at [141, 113] on mat-panel-title "Data Status" at bounding box center [156, 116] width 59 height 27
click at [131, 114] on mat-panel-title "Data Status" at bounding box center [156, 116] width 59 height 27
drag, startPoint x: 126, startPoint y: 118, endPoint x: 585, endPoint y: 118, distance: 459.3
click at [585, 118] on mat-expansion-panel-header "Data Status No Data Found for this Rig" at bounding box center [512, 116] width 785 height 23
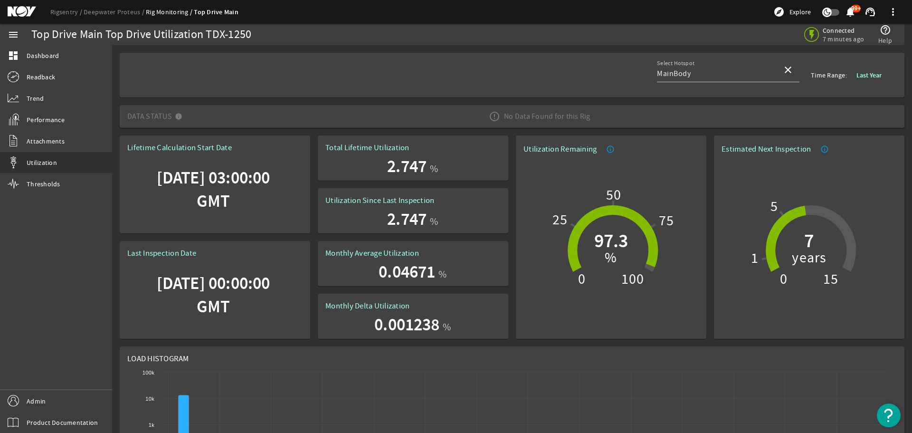
click at [589, 118] on div "No Data Found for this Rig" at bounding box center [539, 116] width 117 height 27
drag, startPoint x: 566, startPoint y: 116, endPoint x: 129, endPoint y: 120, distance: 436.5
click at [129, 120] on span "Data Status No Data Found for this Rig" at bounding box center [510, 116] width 766 height 27
click at [242, 113] on span "Data Status No Data Found for this Rig" at bounding box center [510, 116] width 766 height 27
click at [502, 117] on div "No Data Found for this Rig" at bounding box center [539, 116] width 117 height 27
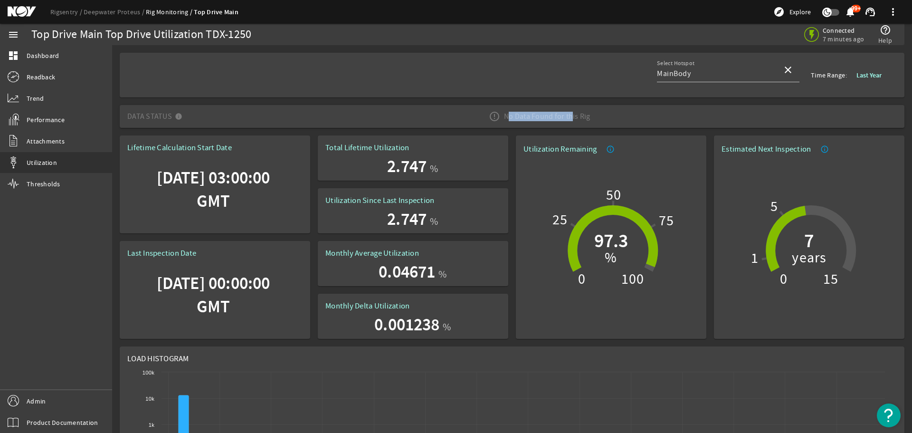
drag, startPoint x: 588, startPoint y: 116, endPoint x: 579, endPoint y: 118, distance: 9.7
click at [572, 118] on div "No Data Found for this Rig" at bounding box center [539, 116] width 117 height 27
click at [587, 117] on div "No Data Found for this Rig" at bounding box center [539, 116] width 117 height 27
drag, startPoint x: 138, startPoint y: 114, endPoint x: 603, endPoint y: 118, distance: 464.5
click at [605, 119] on span "Data Status No Data Found for this Rig" at bounding box center [510, 116] width 766 height 27
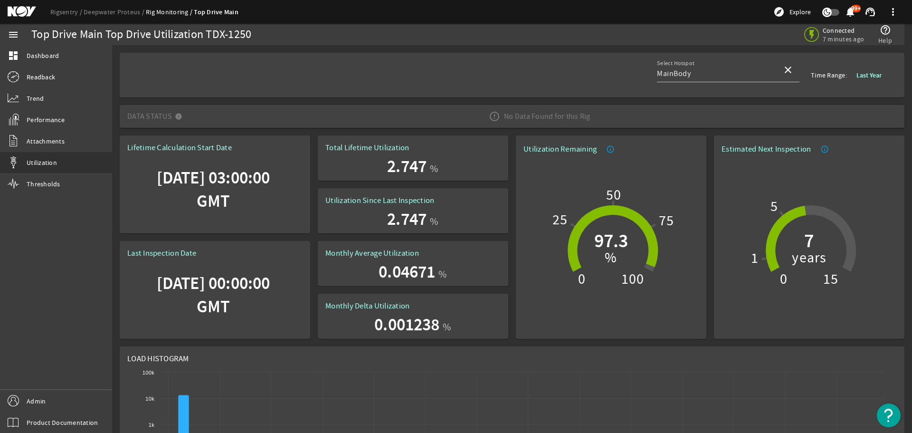
click at [565, 114] on div "No Data Found for this Rig" at bounding box center [539, 116] width 117 height 27
drag, startPoint x: 583, startPoint y: 116, endPoint x: 122, endPoint y: 114, distance: 461.2
click at [122, 114] on mat-expansion-panel-header "Data Status No Data Found for this Rig" at bounding box center [512, 116] width 785 height 23
click at [188, 114] on span "Data Status No Data Found for this Rig" at bounding box center [510, 116] width 766 height 27
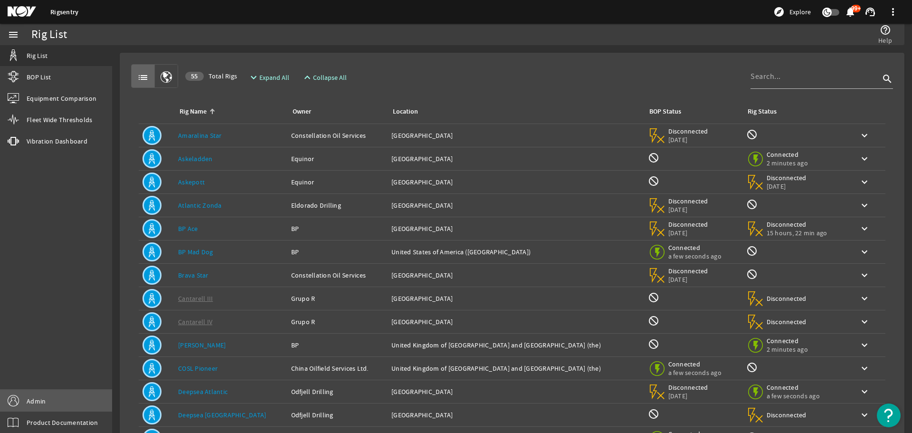
click at [47, 396] on link "Admin" at bounding box center [56, 400] width 112 height 21
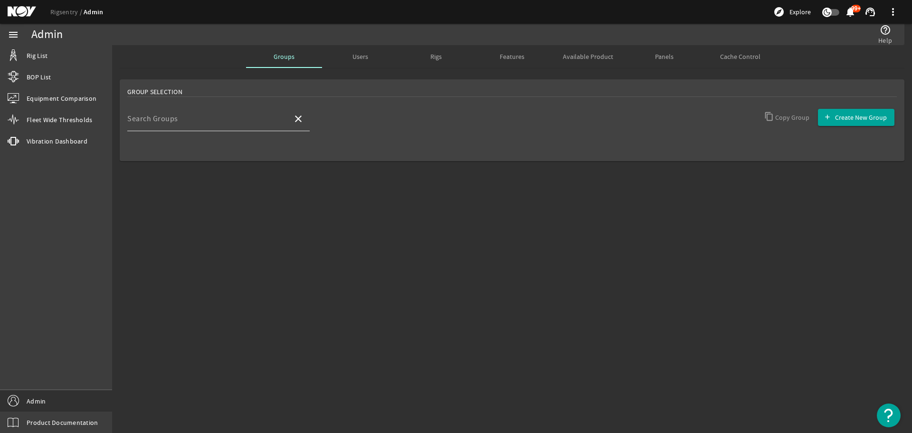
click at [229, 111] on div "Search Groups" at bounding box center [206, 118] width 158 height 25
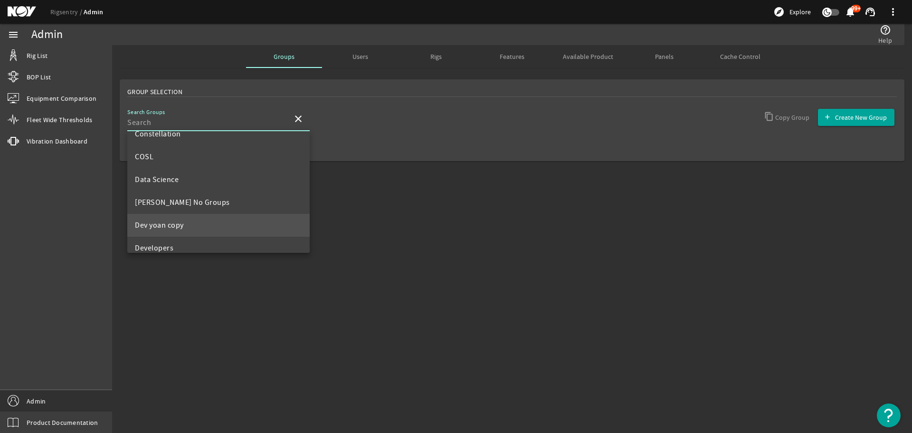
scroll to position [142, 0]
click at [171, 229] on span "Developers" at bounding box center [154, 231] width 38 height 9
type input "Developers"
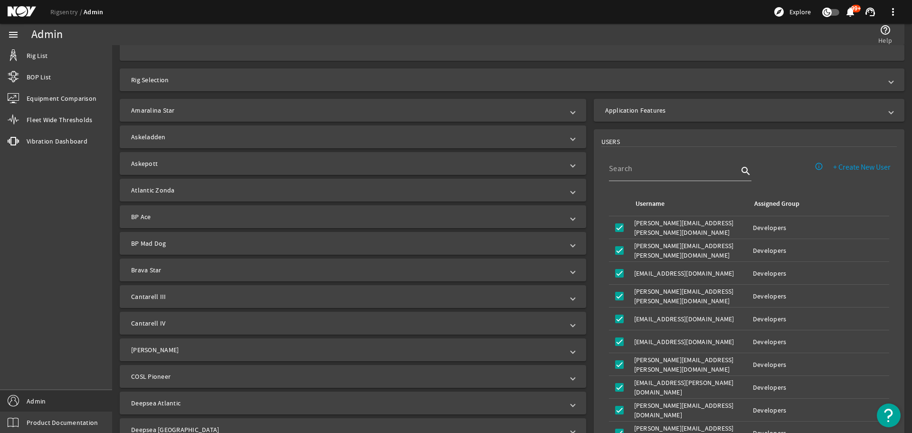
scroll to position [190, 0]
click at [672, 111] on mat-panel-title "Application Features" at bounding box center [743, 109] width 276 height 9
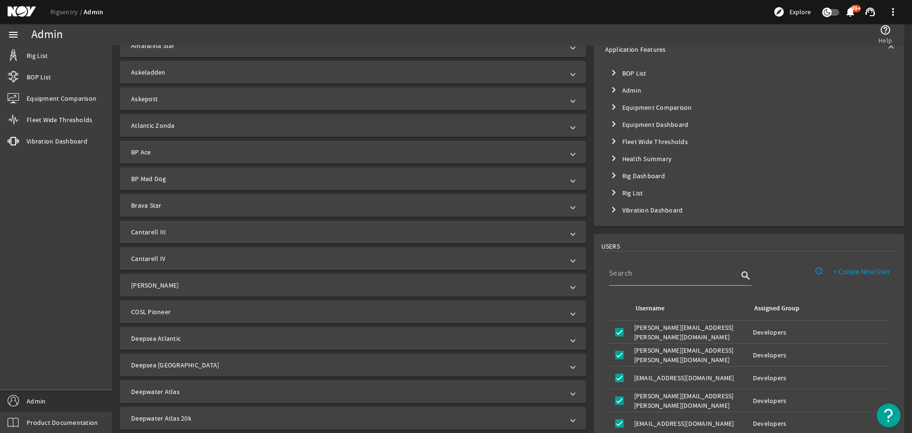
scroll to position [237, 0]
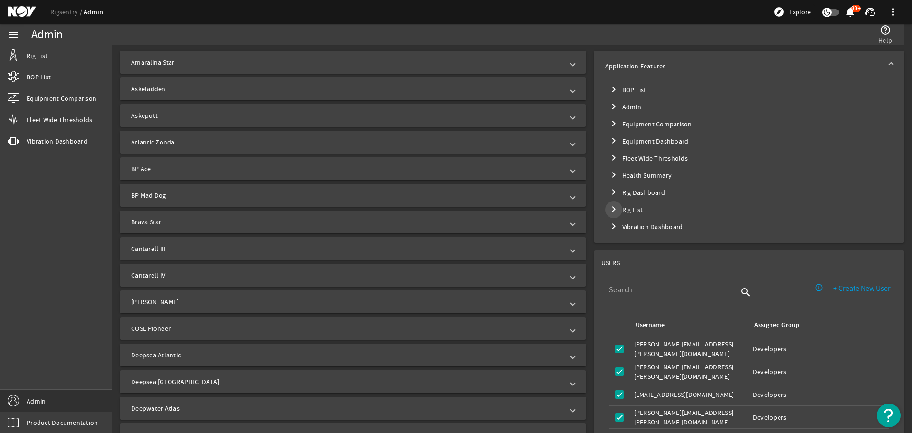
click at [612, 209] on mat-icon "chevron_right" at bounding box center [613, 208] width 11 height 11
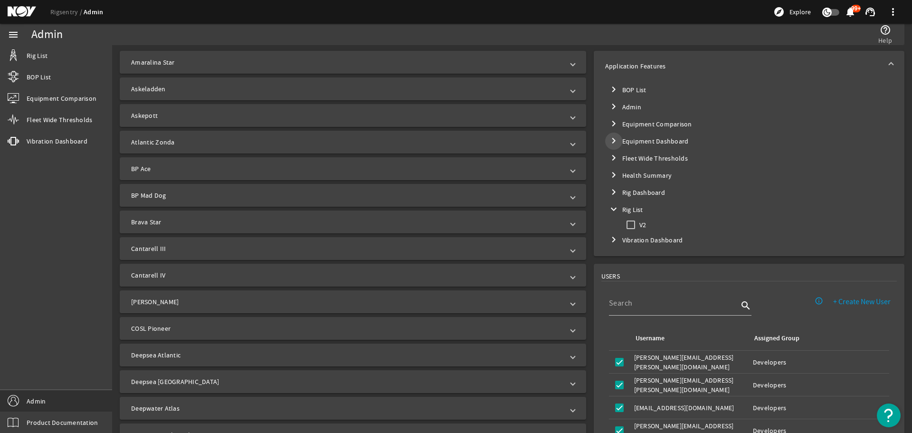
click at [608, 139] on mat-icon "chevron_right" at bounding box center [613, 140] width 11 height 11
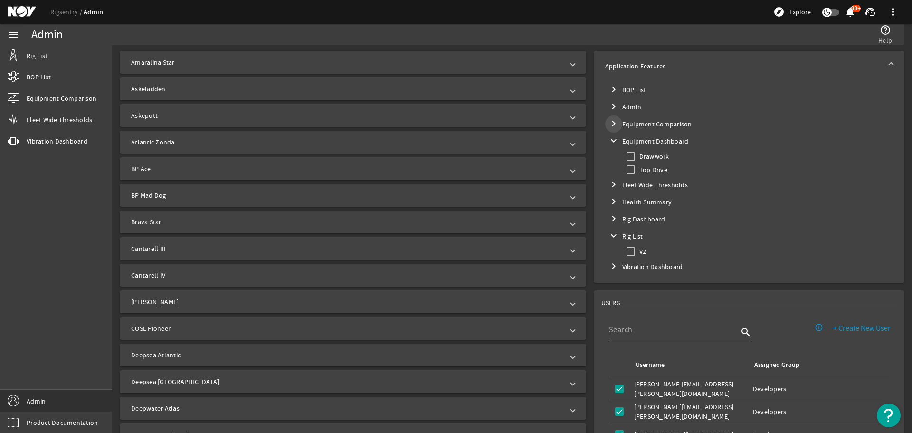
click at [609, 121] on mat-icon "chevron_right" at bounding box center [613, 123] width 11 height 11
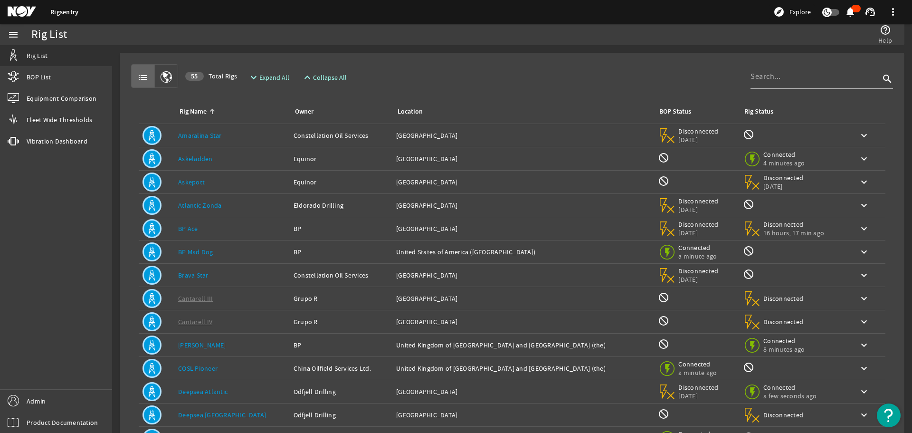
click at [187, 158] on link "Askeladden" at bounding box center [195, 158] width 35 height 9
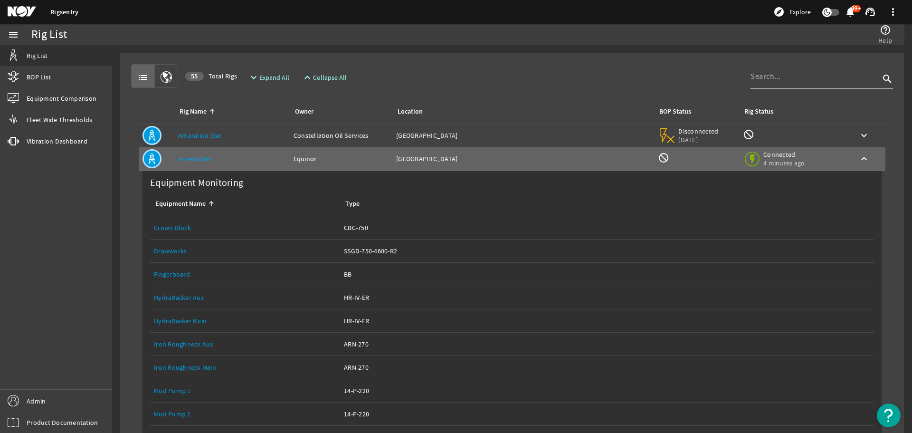
click at [171, 247] on link "Drawworks" at bounding box center [170, 251] width 33 height 9
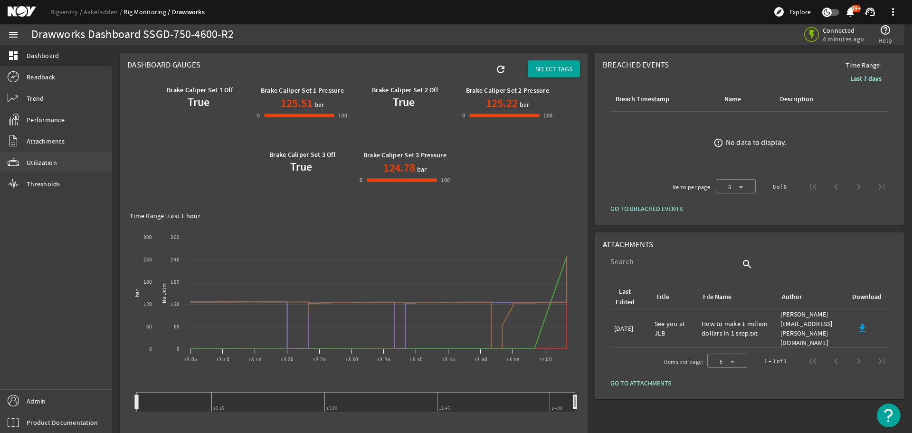
click at [39, 165] on span "Utilization" at bounding box center [42, 162] width 30 height 9
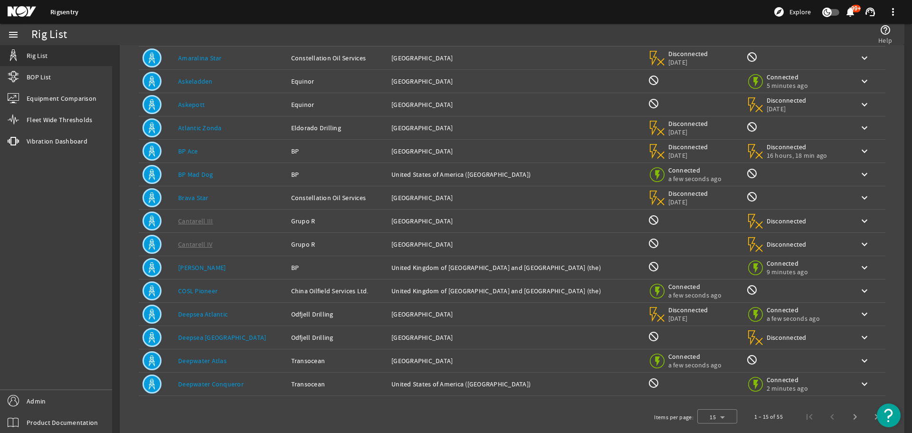
scroll to position [94, 0]
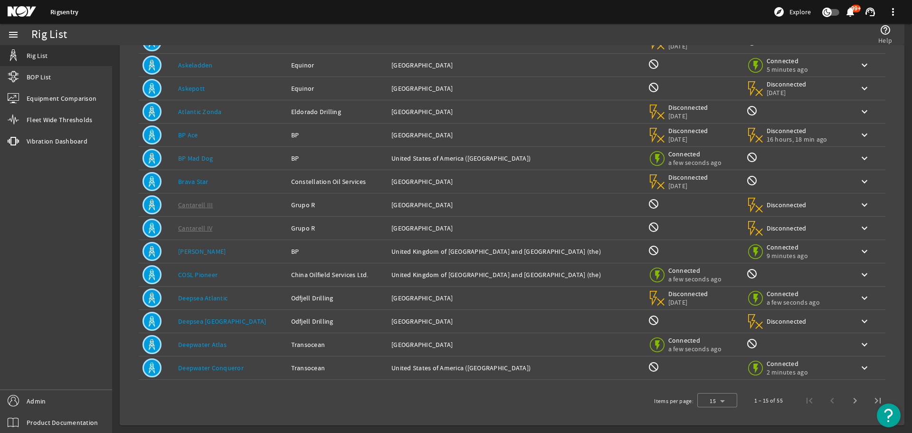
click at [230, 366] on link "Deepwater Conqueror" at bounding box center [211, 367] width 66 height 9
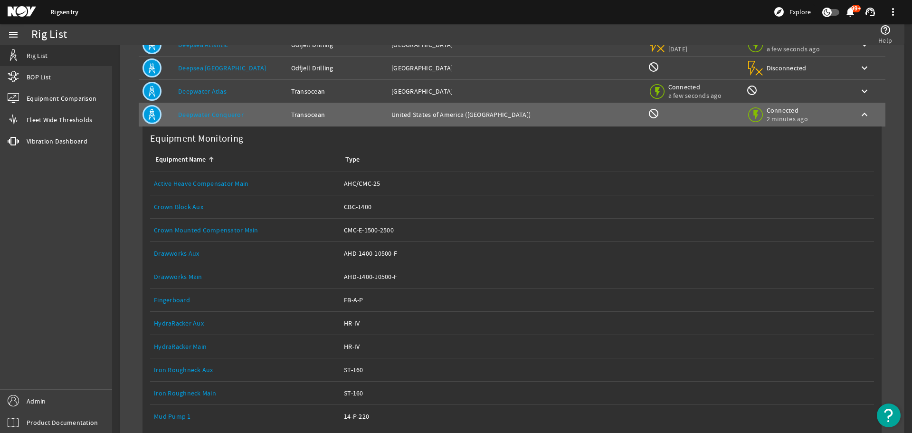
scroll to position [379, 0]
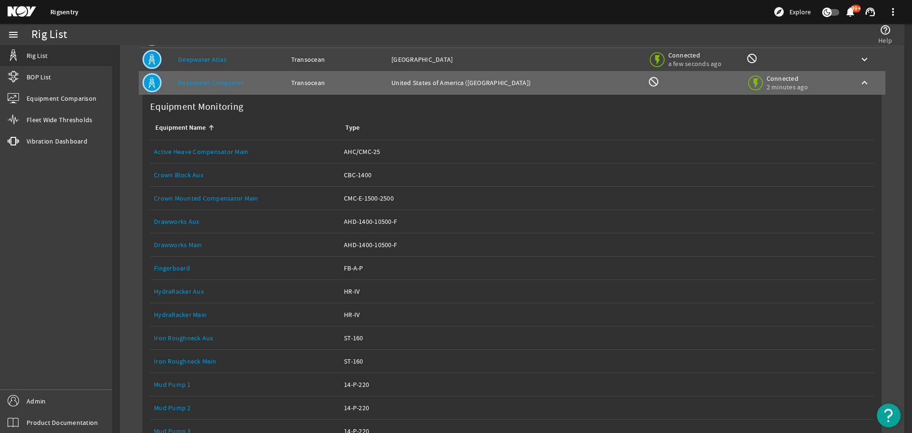
click at [175, 245] on link "Drawworks Main" at bounding box center [178, 244] width 48 height 9
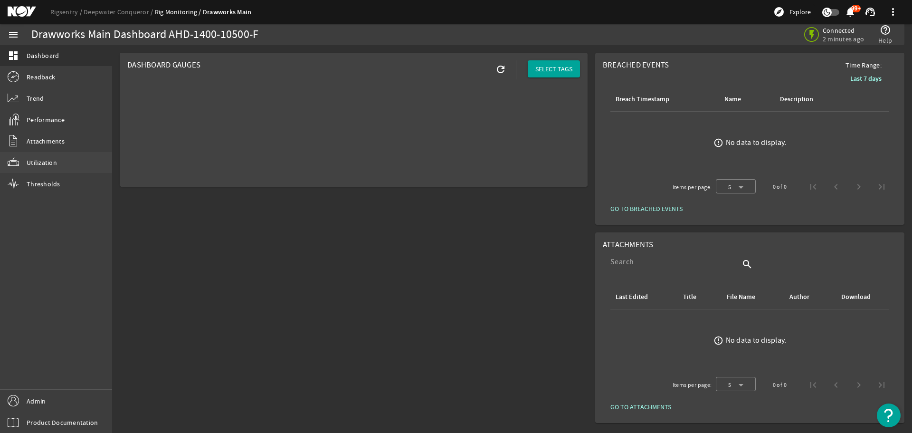
click at [50, 165] on span "Utilization" at bounding box center [42, 162] width 30 height 9
